Goal: Browse casually

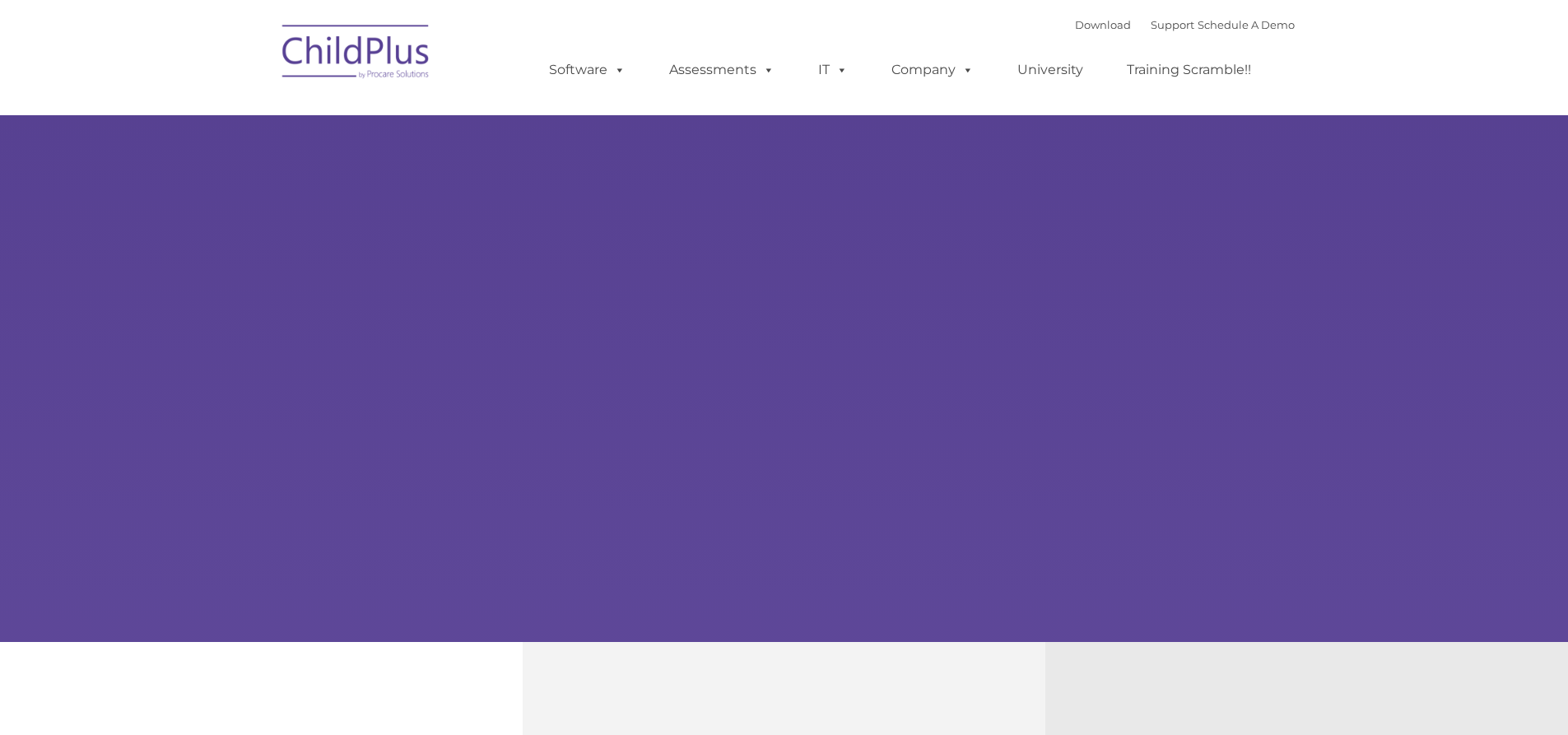
select select "MEDIUM"
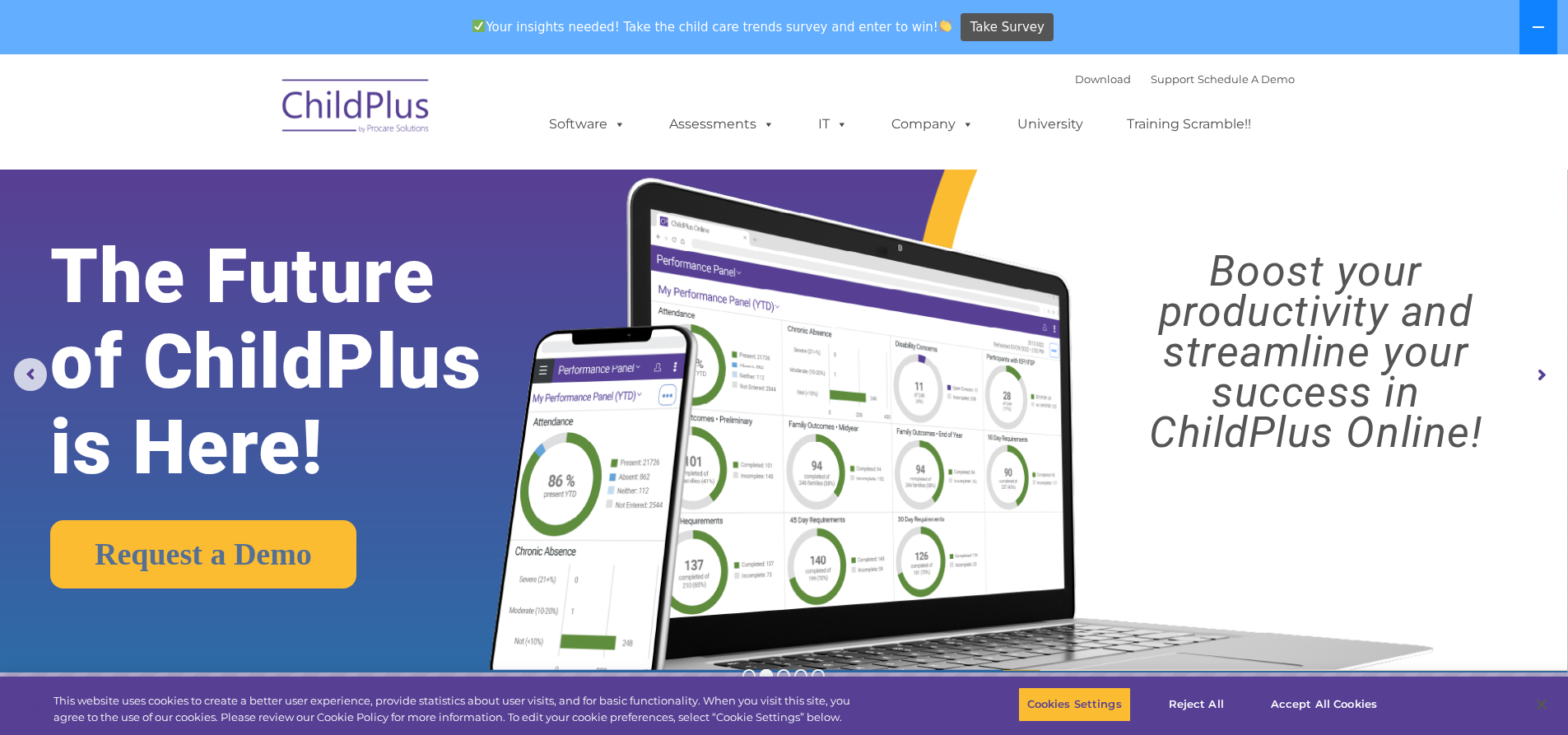
click at [1547, 31] on button at bounding box center [1538, 27] width 38 height 54
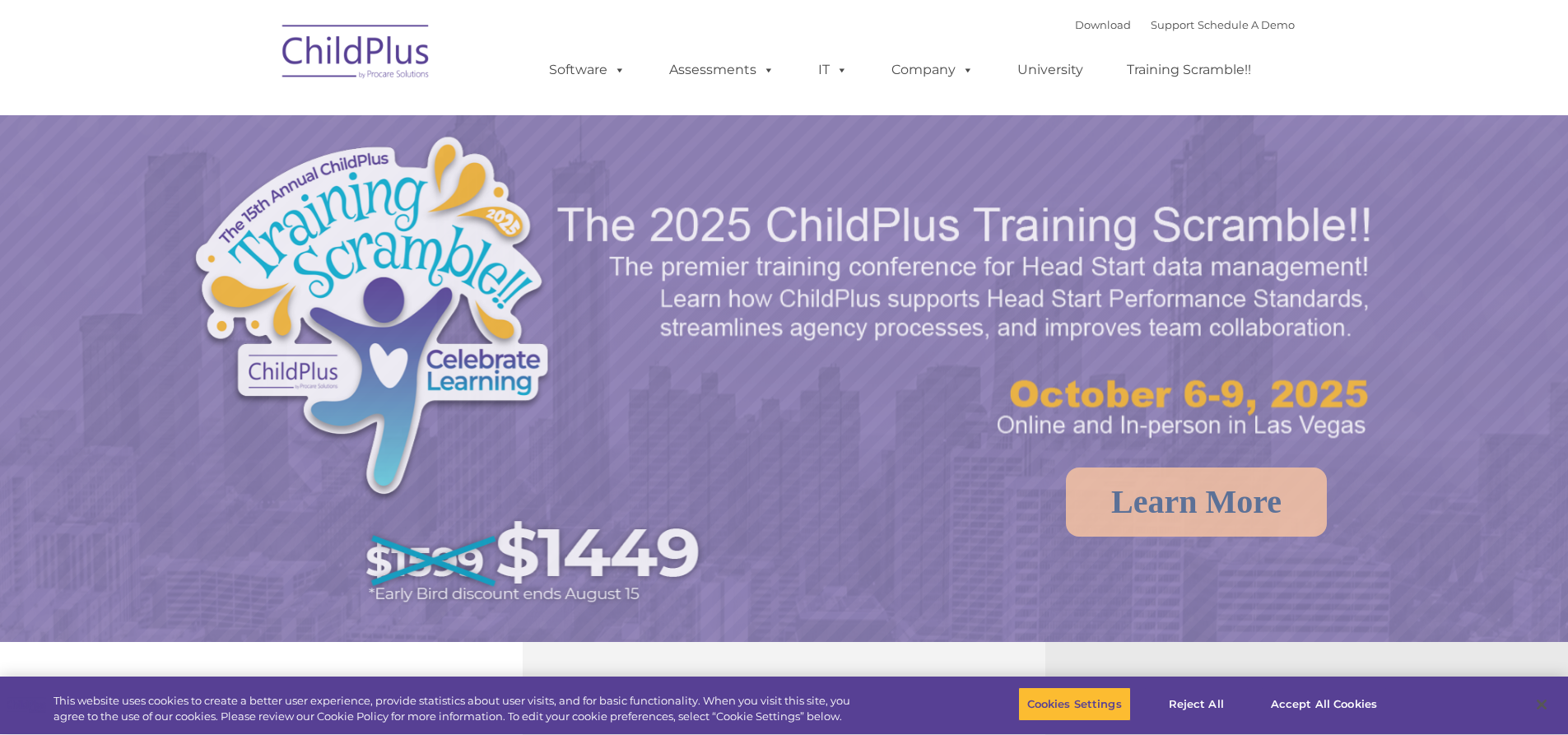
select select "MEDIUM"
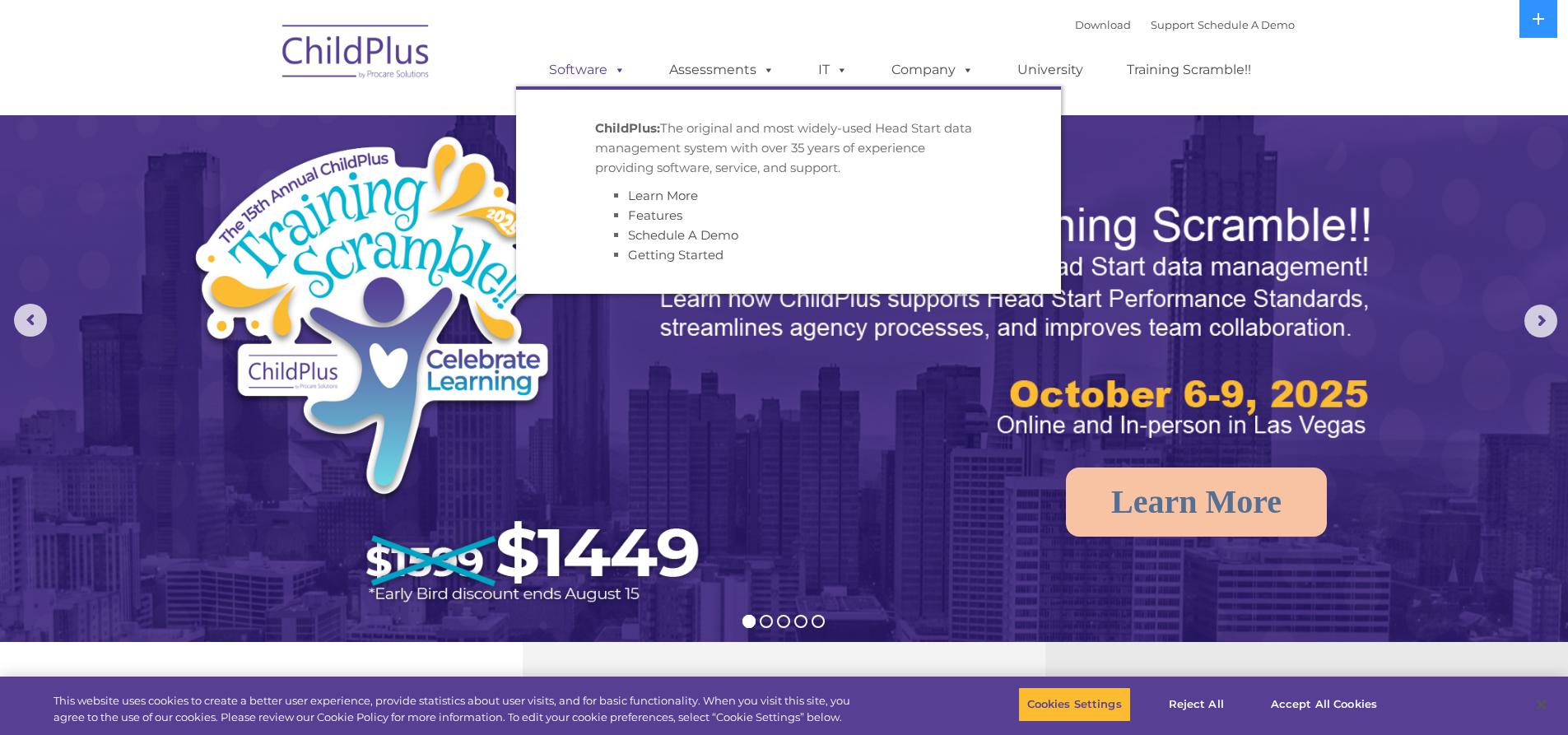
click at [605, 76] on link "Software" at bounding box center [588, 69] width 110 height 33
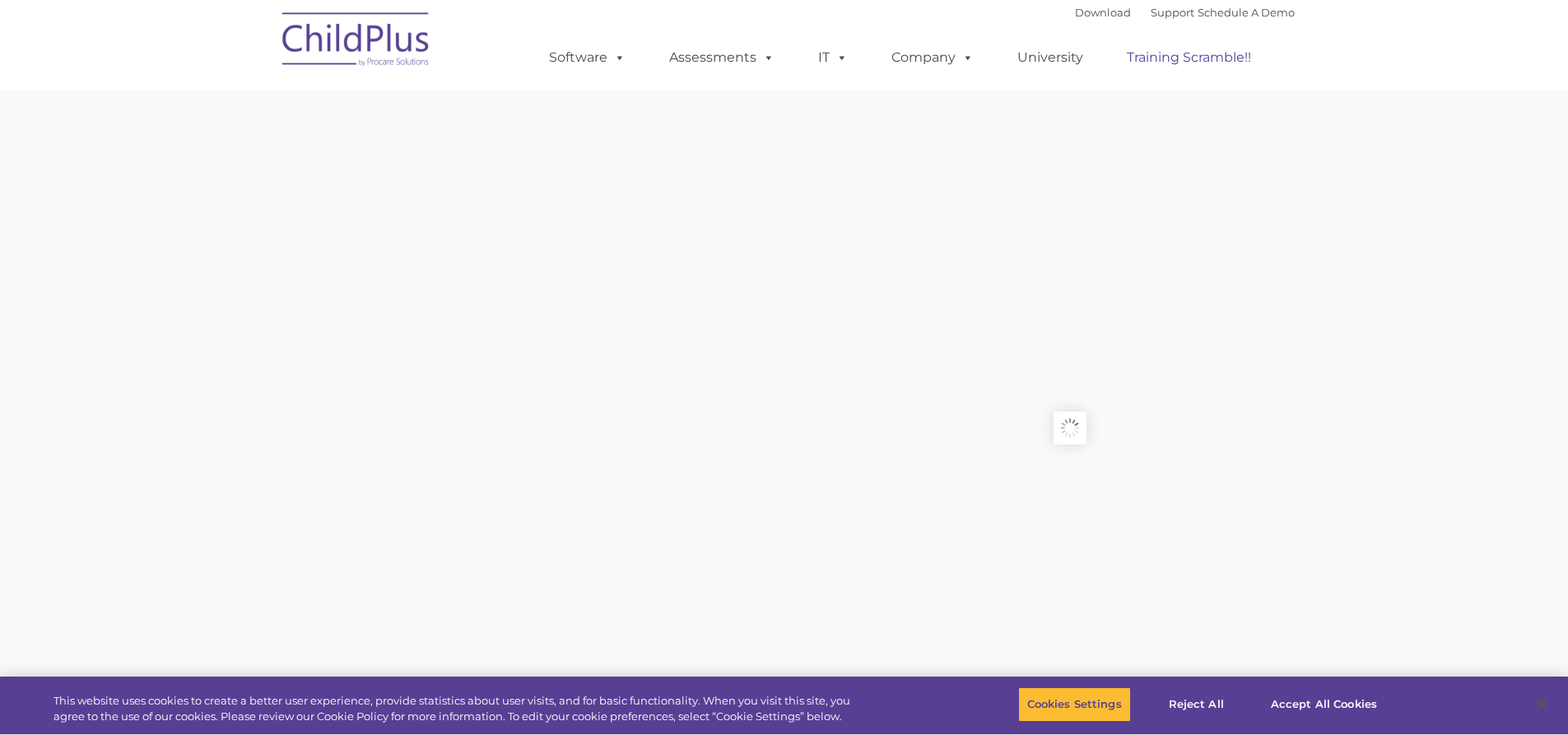
type input ""
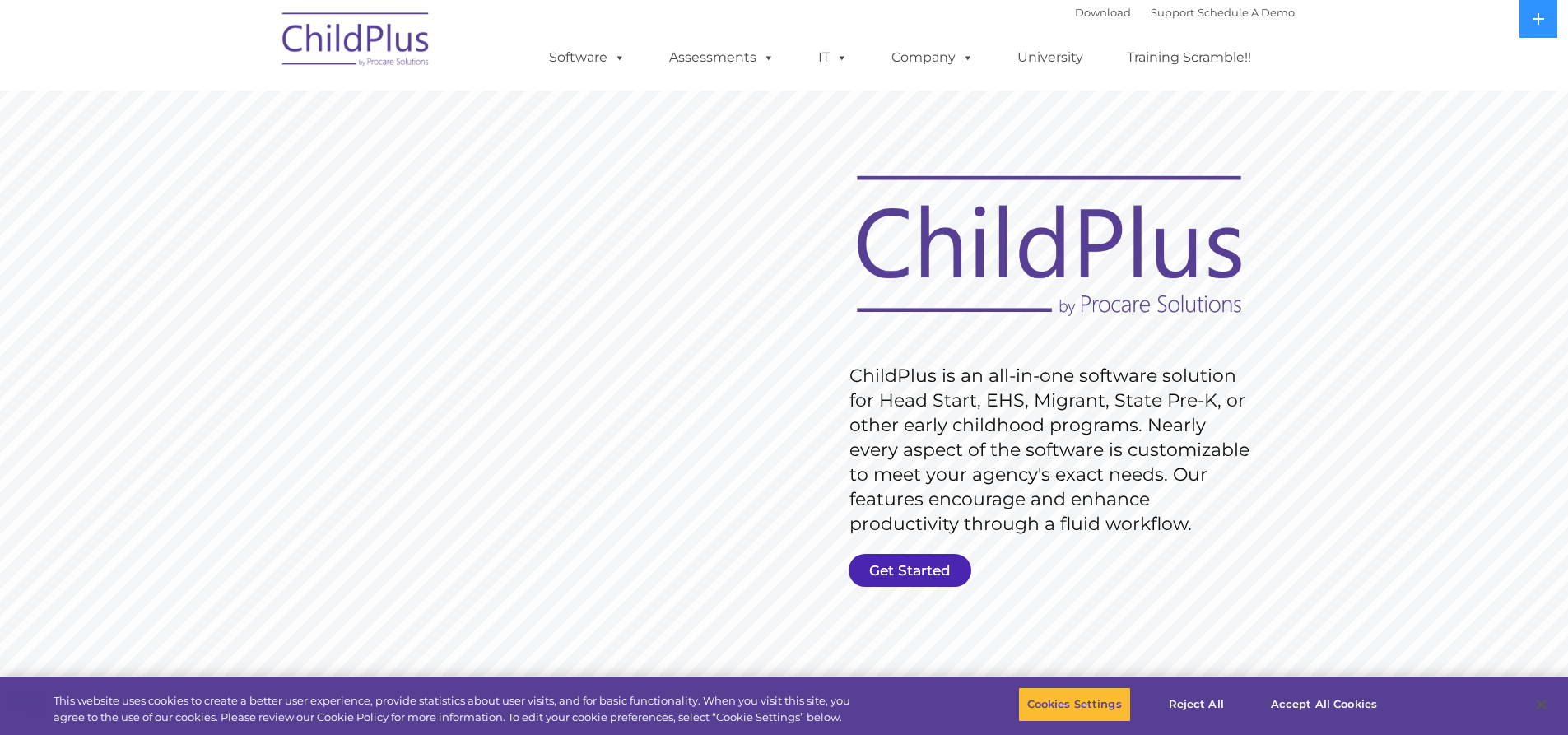
click at [947, 559] on link "Get Started" at bounding box center [910, 570] width 123 height 33
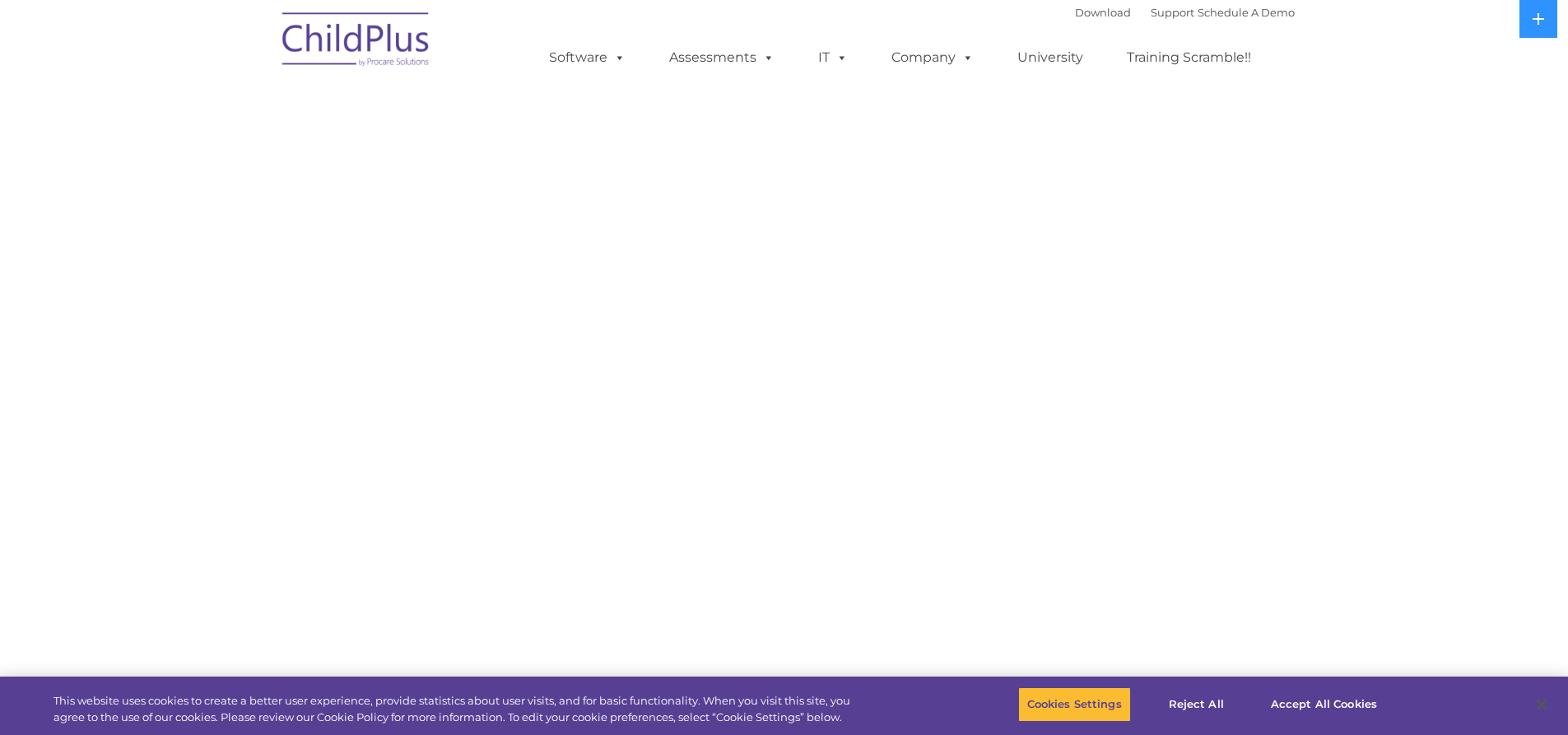
select select "MEDIUM"
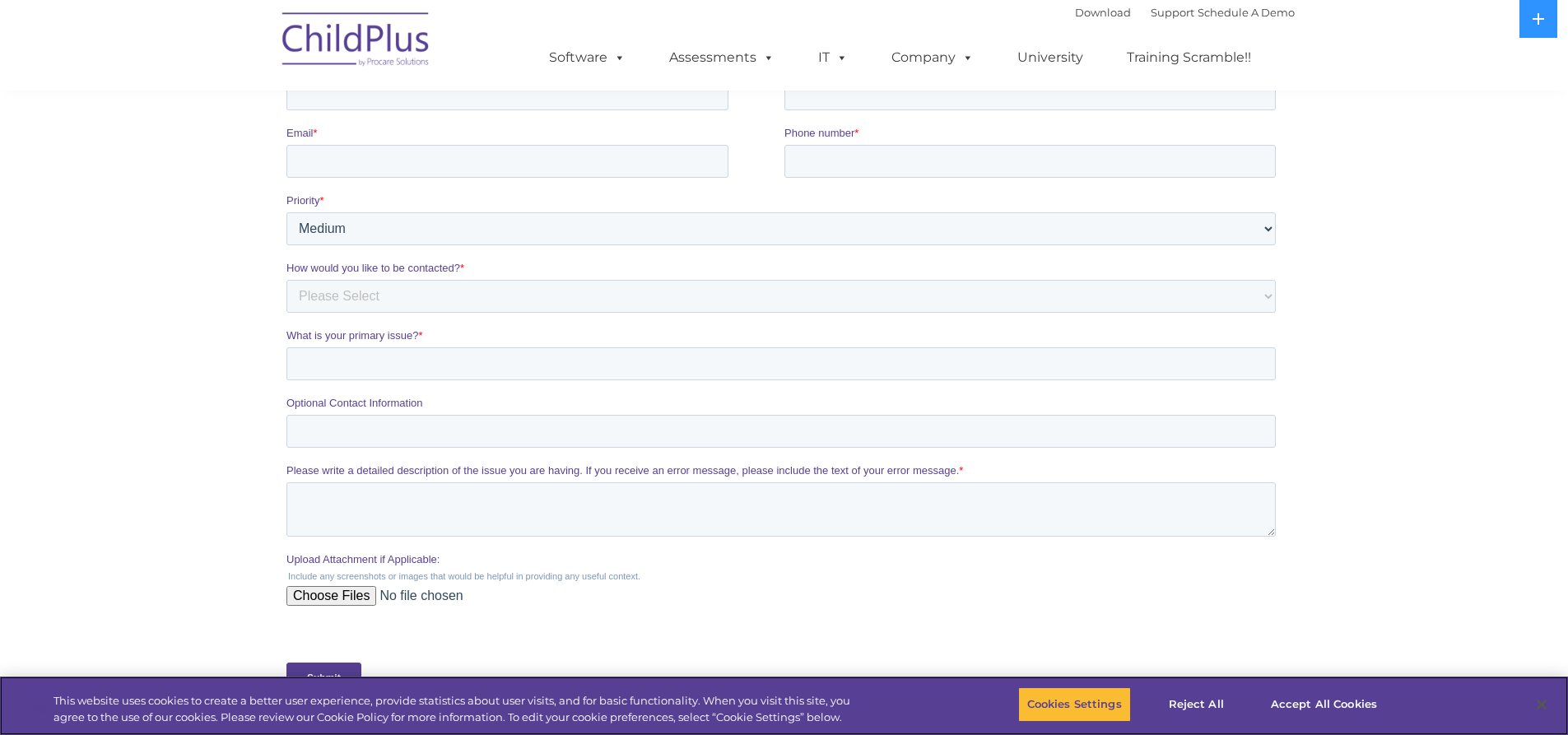
scroll to position [570, 0]
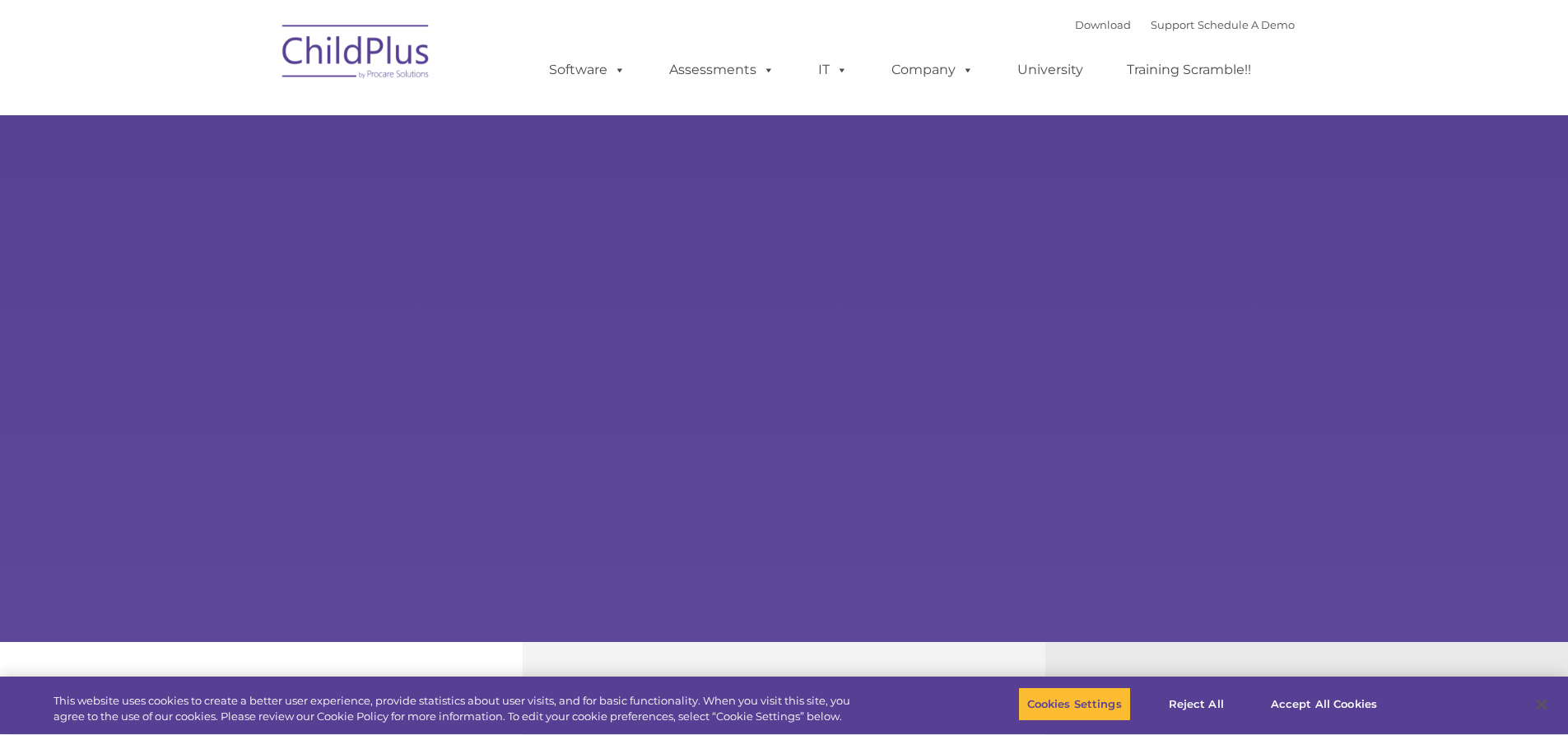
type input ""
select select "MEDIUM"
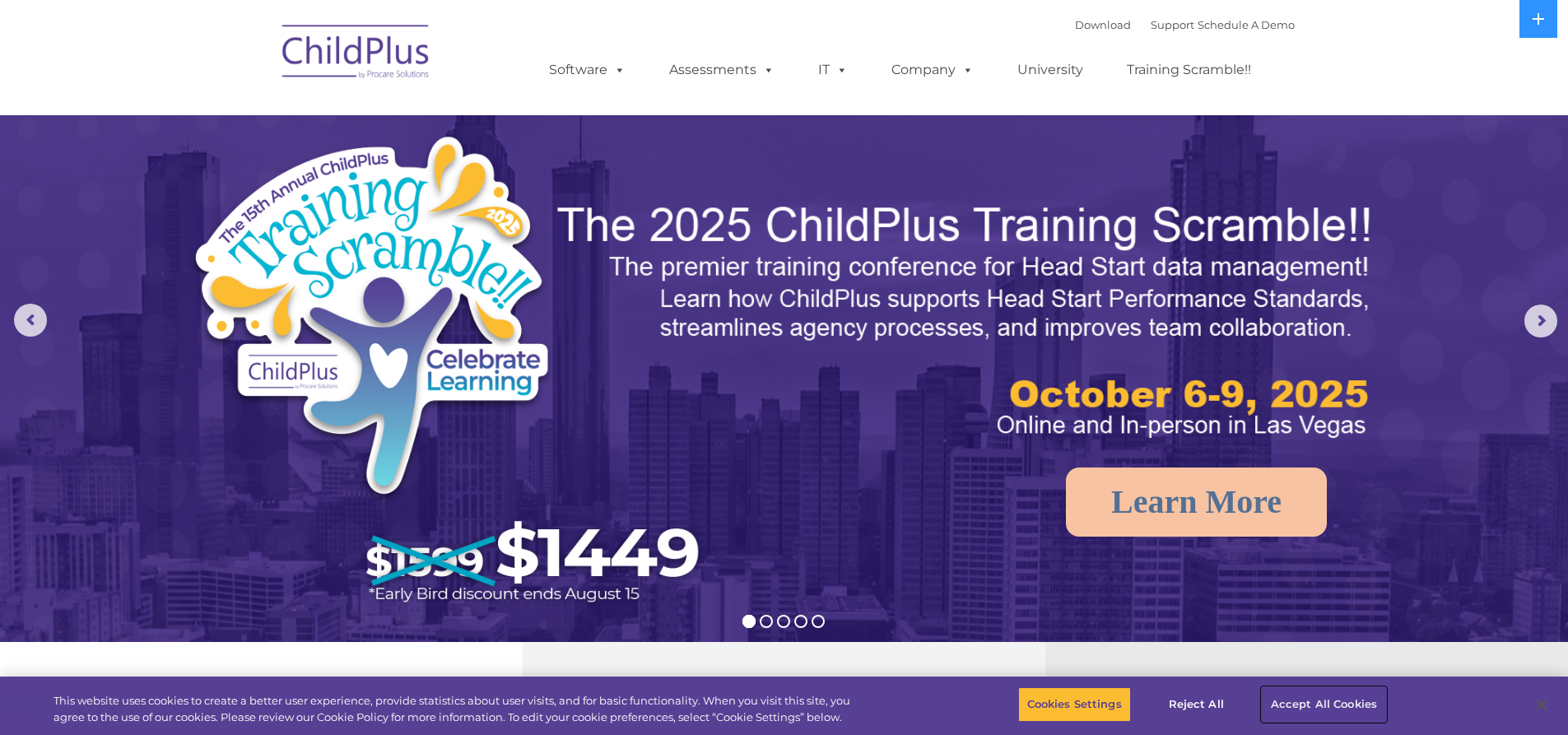
click at [1286, 694] on button "Accept All Cookies" at bounding box center [1324, 704] width 124 height 34
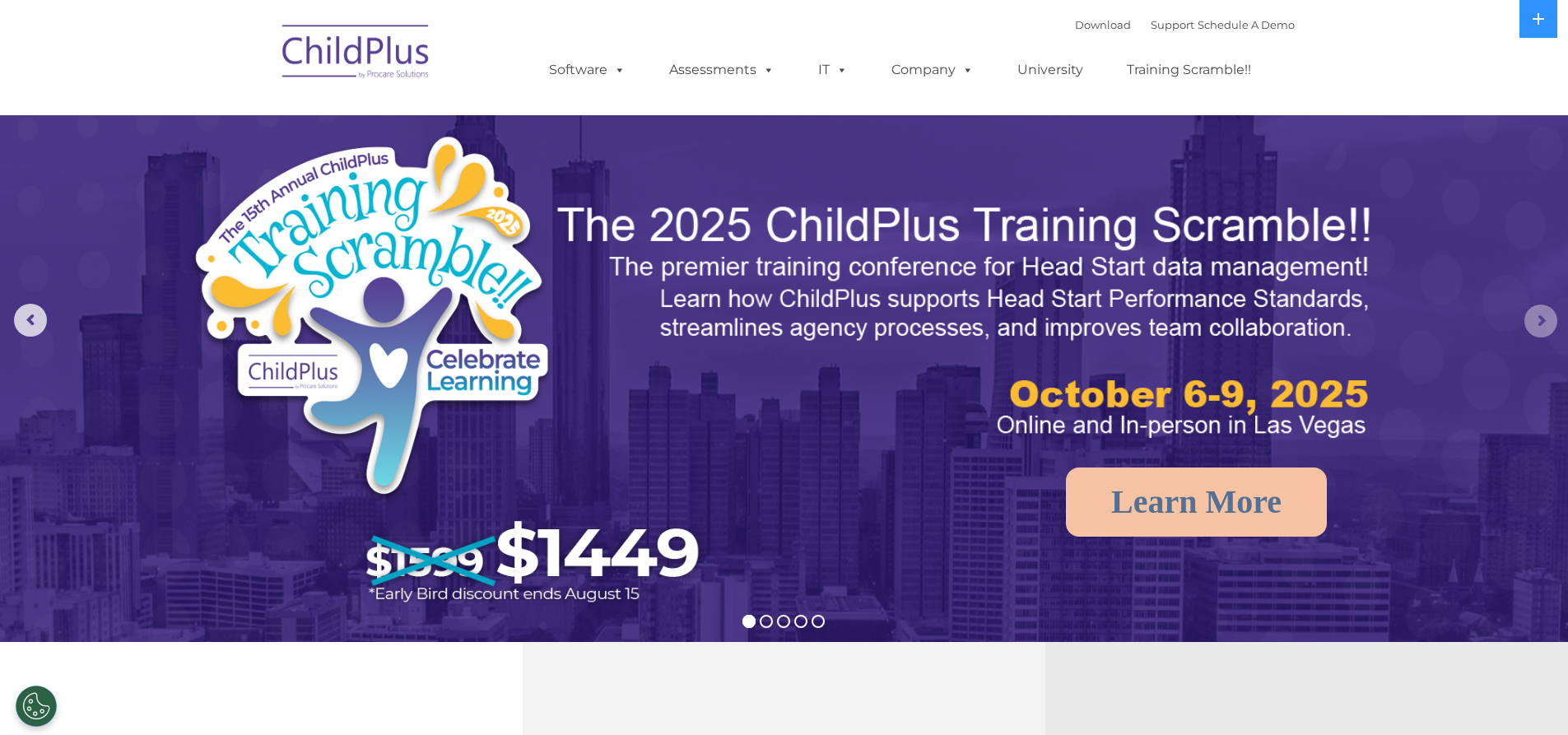
click at [1542, 316] on rs-arrow at bounding box center [1541, 320] width 33 height 33
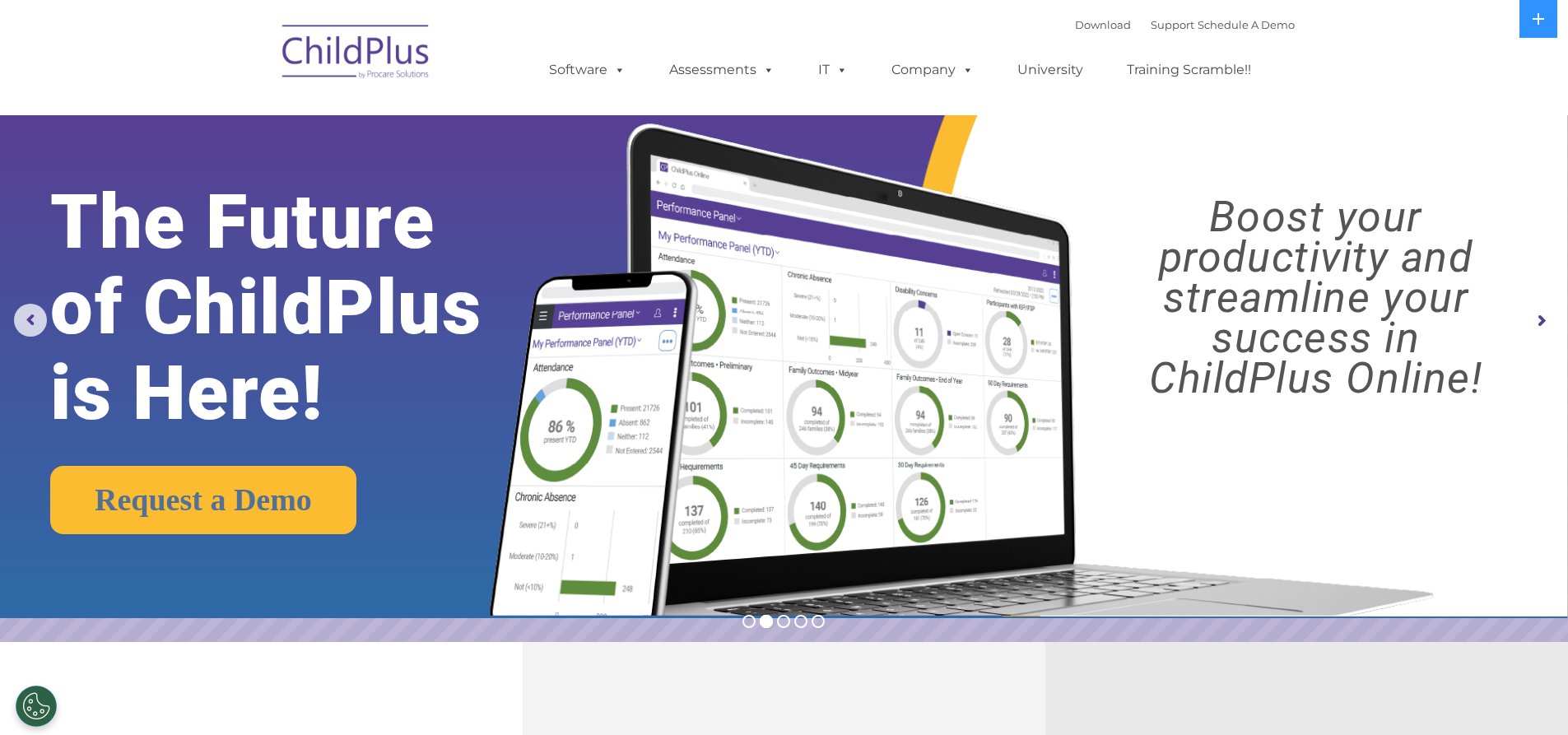
click at [1542, 316] on rs-arrow at bounding box center [1541, 320] width 33 height 33
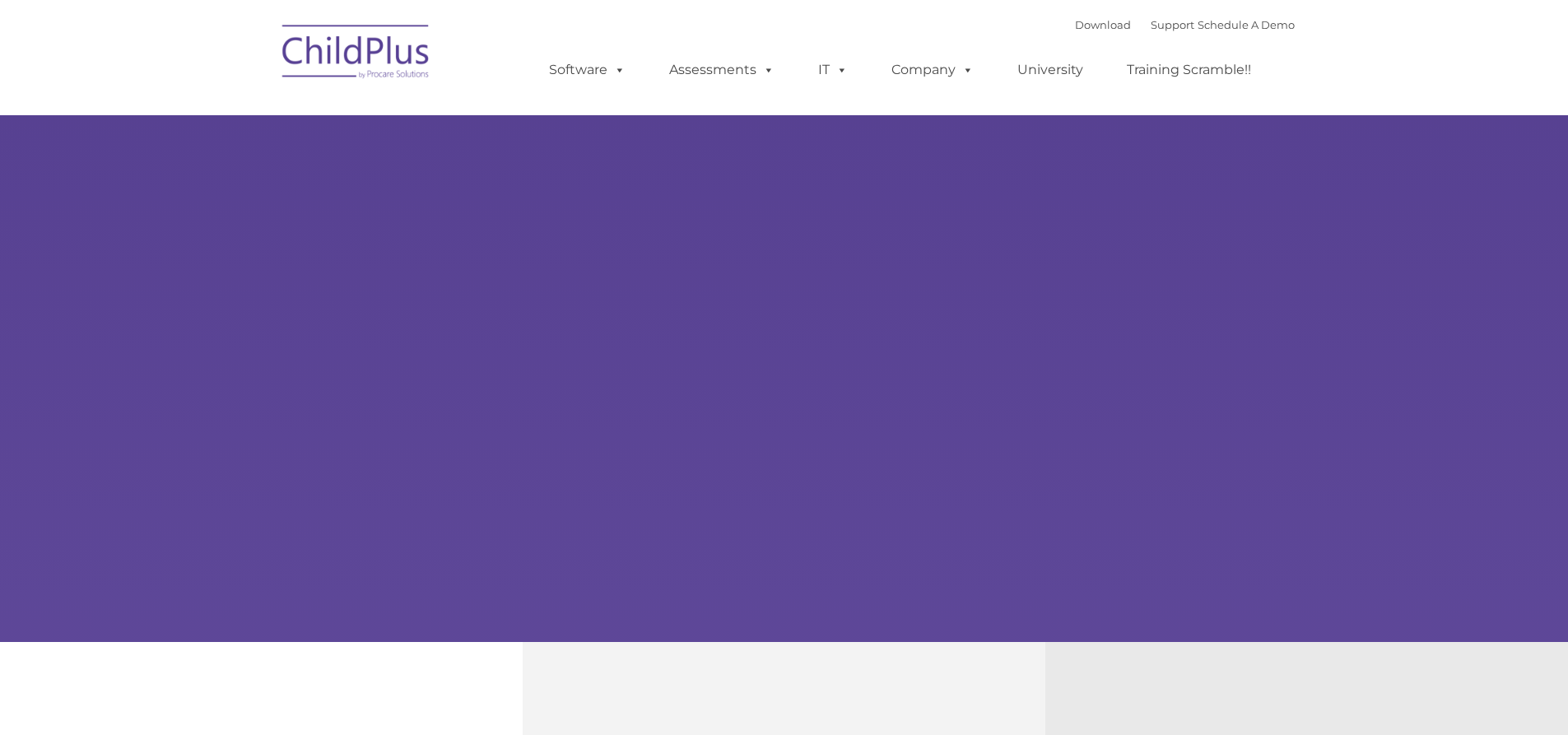
type input ""
select select "MEDIUM"
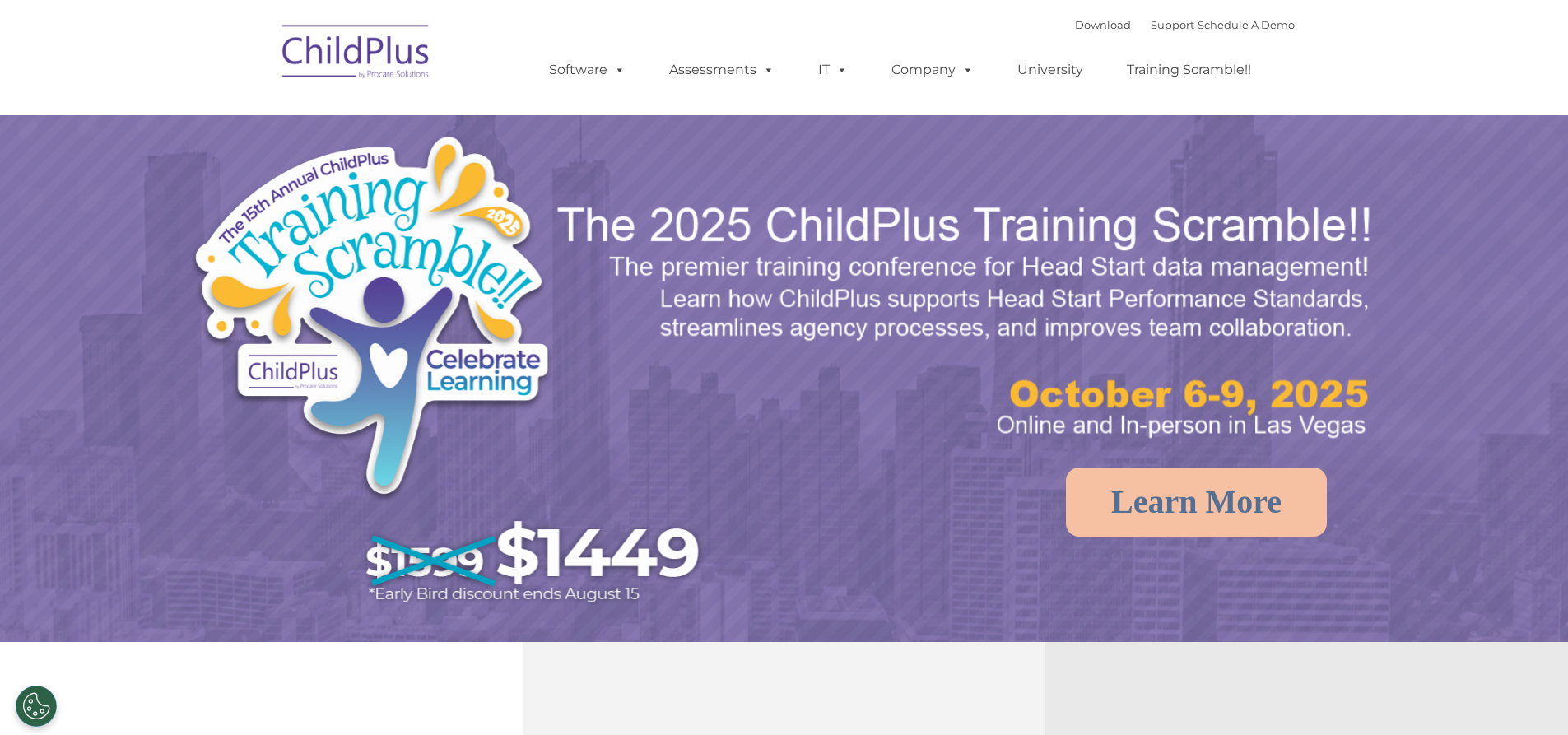
select select "MEDIUM"
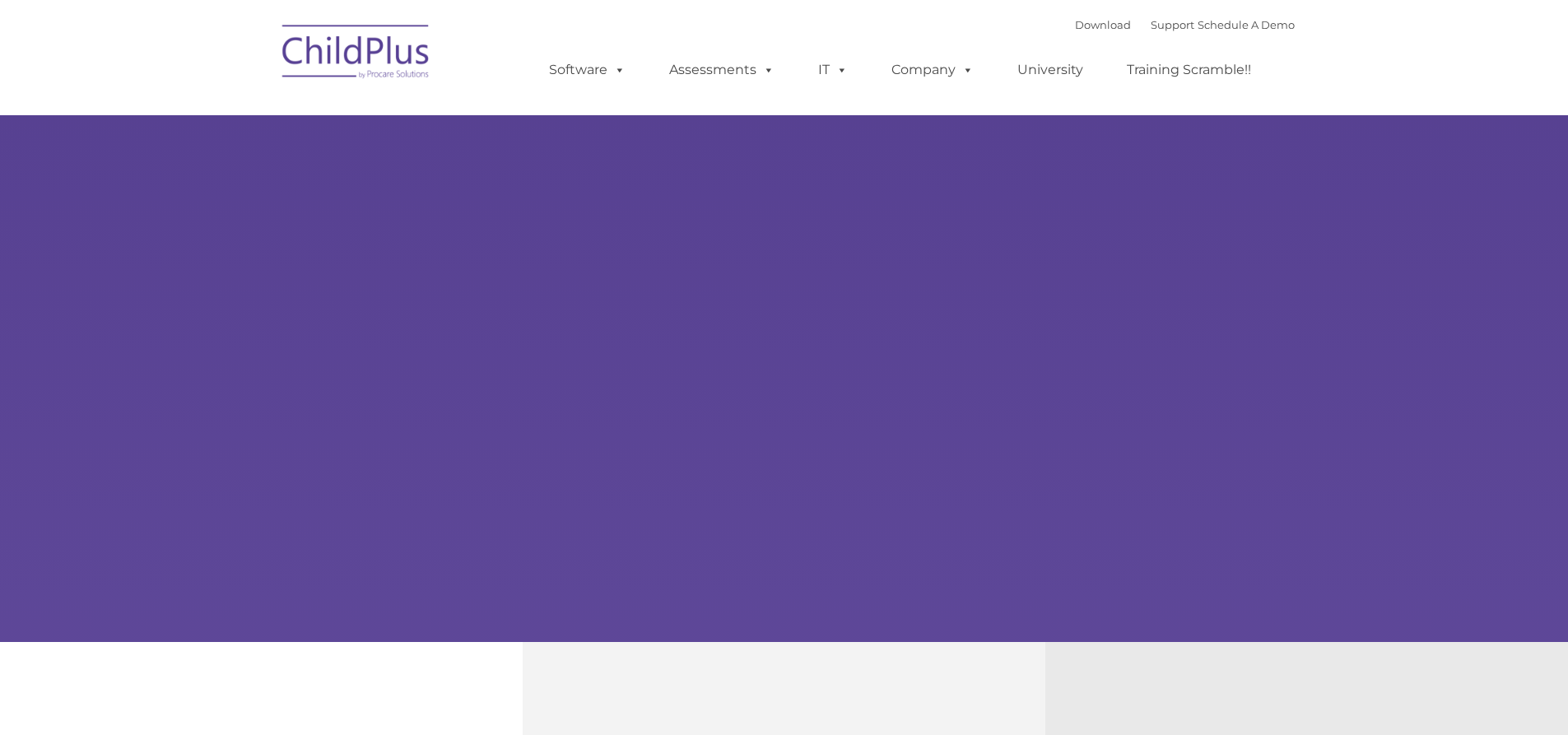
type input ""
select select "MEDIUM"
